Goal: Task Accomplishment & Management: Complete application form

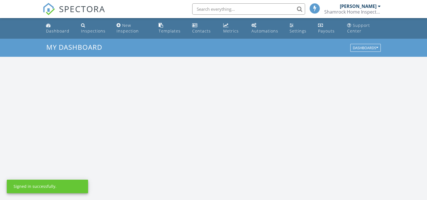
scroll to position [522, 435]
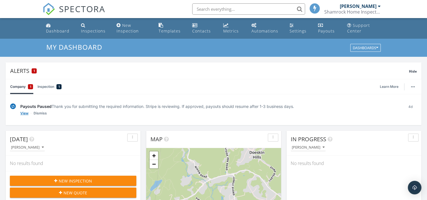
click at [23, 113] on link "View" at bounding box center [24, 113] width 8 height 6
click at [123, 29] on div "New Inspection" at bounding box center [127, 28] width 22 height 11
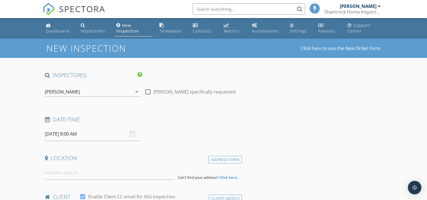
click at [123, 29] on div "New Inspection" at bounding box center [127, 28] width 23 height 11
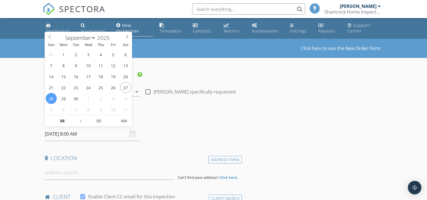
click at [63, 132] on input "09/28/2025 8:00 AM" at bounding box center [92, 134] width 95 height 14
select select "9"
type input "10/01/2025 8:00 AM"
type input "09"
type input "10/01/2025 9:00 AM"
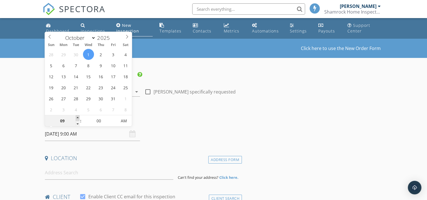
click at [78, 116] on span at bounding box center [78, 118] width 4 height 6
type input "10"
type input "10/01/2025 10:00 AM"
click at [78, 116] on span at bounding box center [78, 118] width 4 height 6
type input "11"
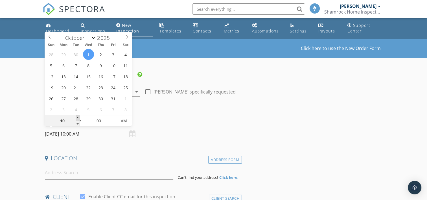
type input "10/01/2025 11:00 AM"
click at [78, 116] on span at bounding box center [78, 118] width 4 height 6
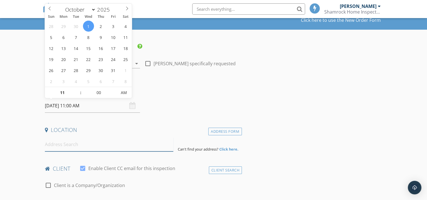
click at [59, 147] on input at bounding box center [109, 144] width 128 height 14
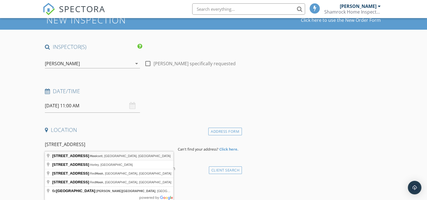
type input "6c Manor Dr, Hooksett, NH, USA"
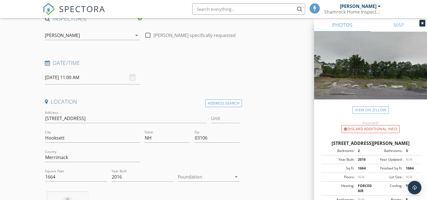
scroll to position [113, 0]
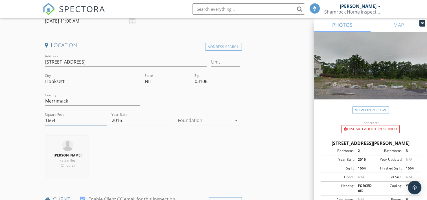
drag, startPoint x: 59, startPoint y: 120, endPoint x: 27, endPoint y: 123, distance: 32.0
type input "2166"
click at [235, 119] on icon "arrow_drop_down" at bounding box center [236, 120] width 7 height 7
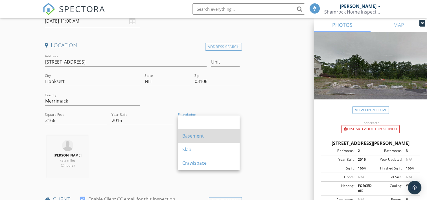
click at [206, 133] on div "Basement" at bounding box center [208, 135] width 53 height 7
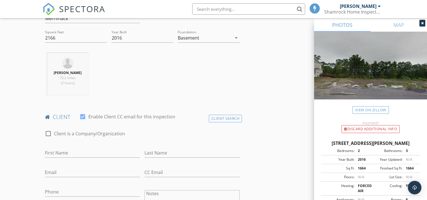
scroll to position [197, 0]
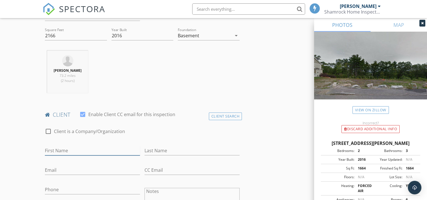
click at [54, 150] on input "First Name" at bounding box center [92, 150] width 95 height 9
type input "Kris"
type input "Sharma"
click at [59, 149] on input "Kris" at bounding box center [92, 150] width 95 height 9
type input "Kris, Pushpa, & Swapna"
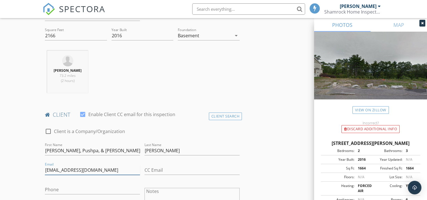
type input "KrisdSharma@Gmail.com"
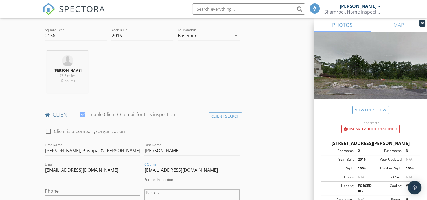
type input "Pdsharma6@Gmail.com"
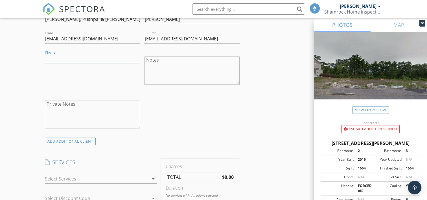
scroll to position [366, 0]
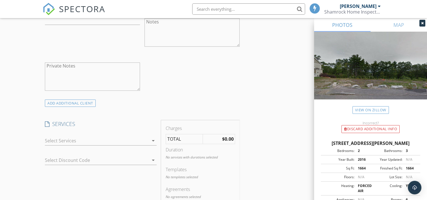
click at [53, 139] on div at bounding box center [97, 140] width 104 height 9
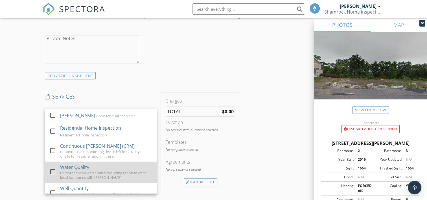
scroll to position [423, 0]
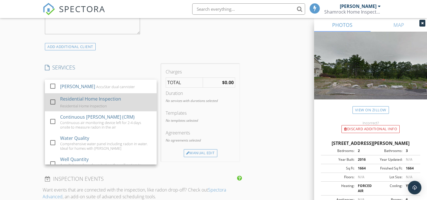
click at [78, 97] on div "Residential Home Inspection" at bounding box center [90, 98] width 61 height 7
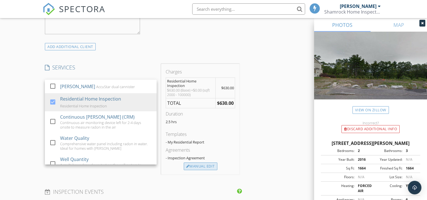
click at [204, 164] on div "Manual Edit" at bounding box center [201, 166] width 34 height 8
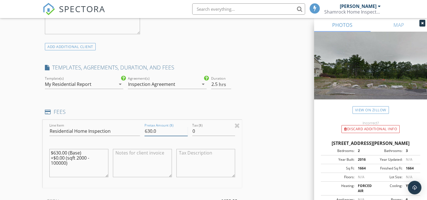
drag, startPoint x: 156, startPoint y: 131, endPoint x: 148, endPoint y: 130, distance: 7.6
click at [148, 130] on input "630.0" at bounding box center [165, 130] width 43 height 9
type input "650"
drag, startPoint x: 74, startPoint y: 163, endPoint x: 57, endPoint y: 151, distance: 21.3
click at [57, 151] on textarea "$630.00 (Base) +$0.00 (sqft 2000 - 100000)" at bounding box center [78, 163] width 59 height 28
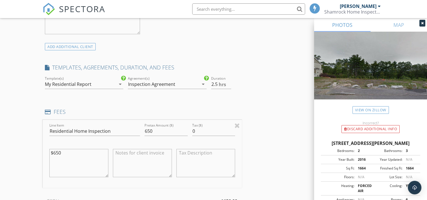
type textarea "$650"
click at [158, 130] on input "650" at bounding box center [165, 130] width 43 height 9
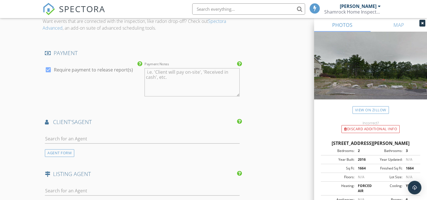
scroll to position [677, 0]
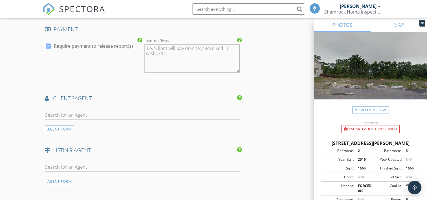
type input "650.00"
click at [56, 112] on input "text" at bounding box center [142, 114] width 195 height 9
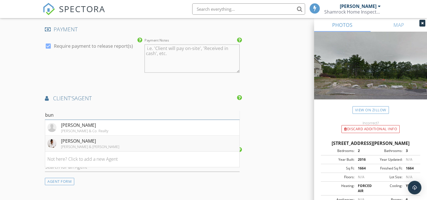
type input "bun"
click at [72, 138] on div "[PERSON_NAME]" at bounding box center [90, 140] width 58 height 7
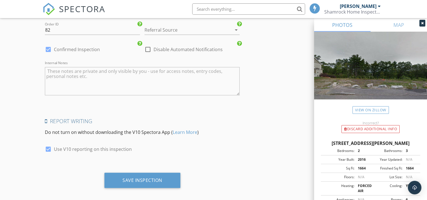
scroll to position [997, 0]
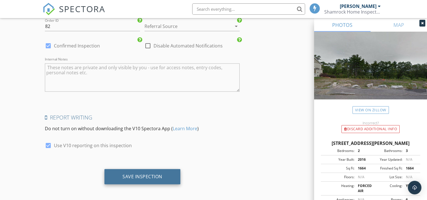
click at [141, 173] on div "Save Inspection" at bounding box center [142, 176] width 40 height 6
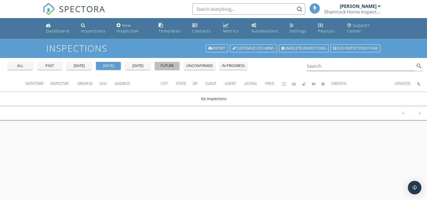
click at [164, 67] on div "future" at bounding box center [167, 66] width 20 height 6
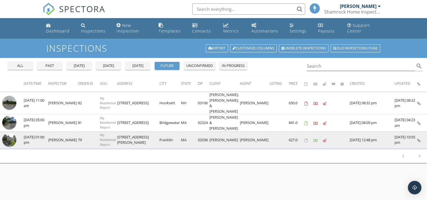
click at [33, 132] on td "[DATE] 01:00 pm" at bounding box center [36, 139] width 25 height 17
click at [9, 132] on img at bounding box center [9, 139] width 14 height 14
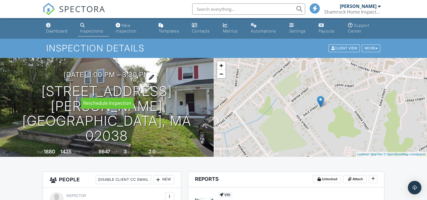
click at [157, 83] on div at bounding box center [151, 77] width 11 height 10
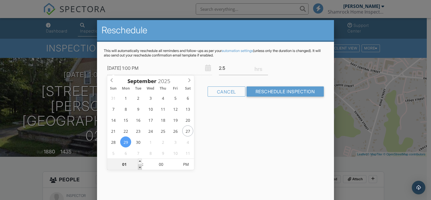
type input "[DATE] 12:00 PM"
type input "12"
click at [140, 168] on span at bounding box center [140, 167] width 4 height 6
type input "[DATE] 11:00 AM"
type input "11"
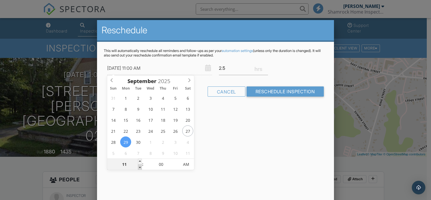
click at [140, 168] on span at bounding box center [140, 167] width 4 height 6
type input "[DATE] 10:00 AM"
type input "10"
click at [140, 168] on span at bounding box center [140, 167] width 4 height 6
drag, startPoint x: 140, startPoint y: 168, endPoint x: 143, endPoint y: 184, distance: 16.9
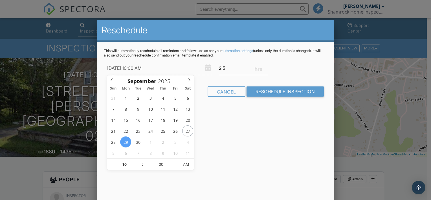
click at [143, 184] on div "Reschedule This will automatically reschedule all reminders and follow-ups as p…" at bounding box center [215, 118] width 237 height 197
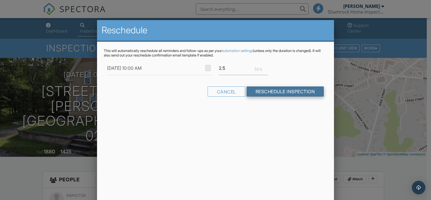
click at [264, 92] on input "Reschedule Inspection" at bounding box center [285, 91] width 78 height 10
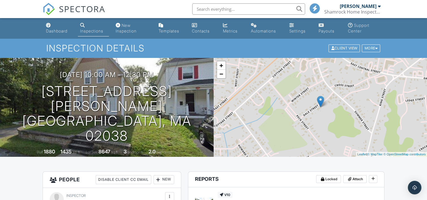
click at [90, 30] on div "Inspections" at bounding box center [91, 30] width 23 height 5
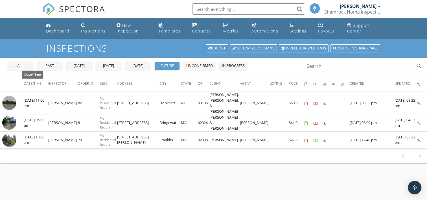
click at [33, 83] on span "Date/Time" at bounding box center [33, 83] width 18 height 5
